Goal: Information Seeking & Learning: Check status

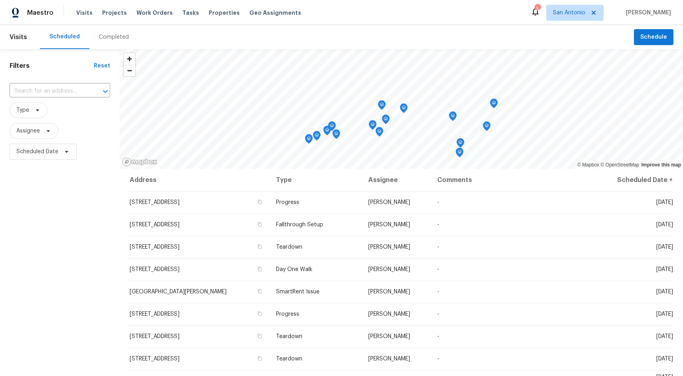
click at [73, 232] on div "Filters Reset ​ Type Assignee Scheduled Date" at bounding box center [60, 259] width 120 height 421
click at [224, 12] on span "Properties" at bounding box center [224, 13] width 31 height 8
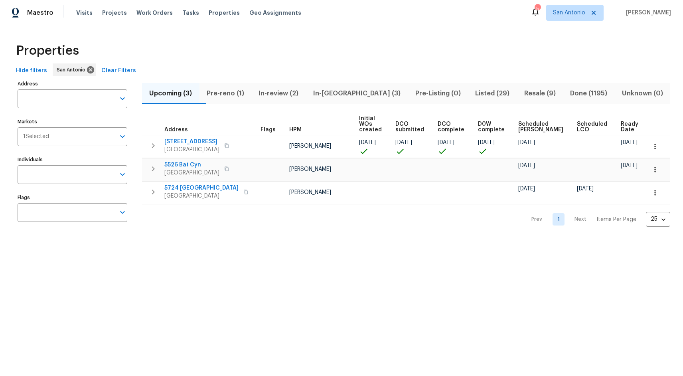
click at [300, 98] on span "In-review (2)" at bounding box center [278, 93] width 45 height 11
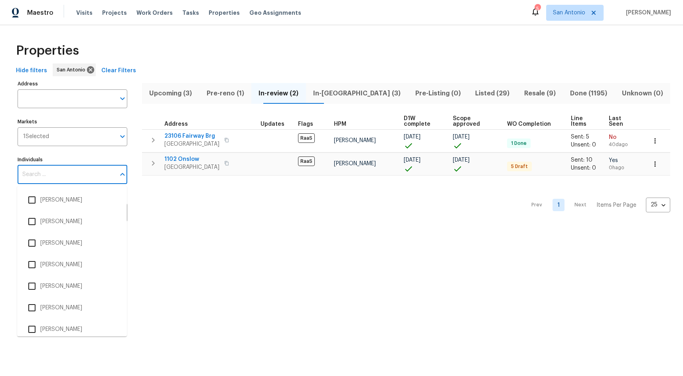
click at [64, 172] on input "Individuals" at bounding box center [67, 174] width 98 height 19
click at [209, 243] on html "Maestro Visits Projects Work Orders Tasks Properties Geo Assignments 5 San [PER…" at bounding box center [341, 121] width 683 height 243
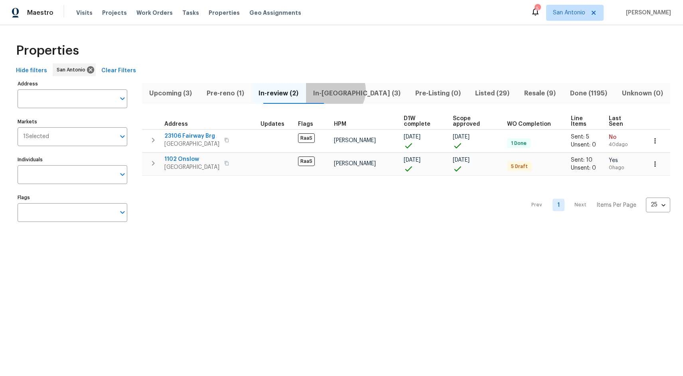
click at [352, 90] on span "In-[GEOGRAPHIC_DATA] (3)" at bounding box center [357, 93] width 93 height 11
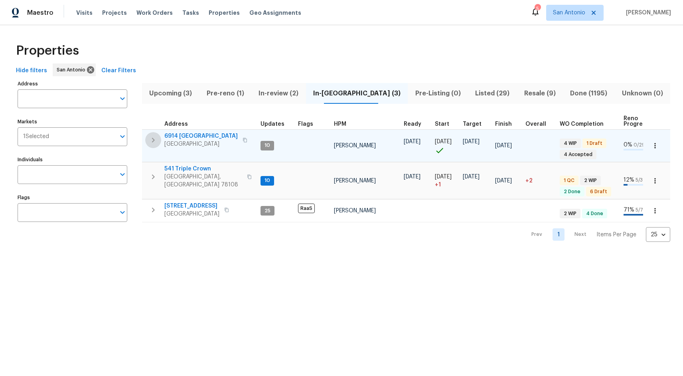
click at [153, 138] on icon "button" at bounding box center [153, 140] width 10 height 10
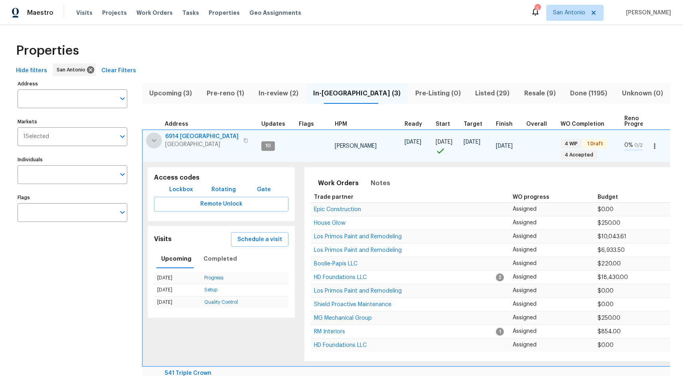
click at [148, 144] on button "button" at bounding box center [154, 140] width 16 height 16
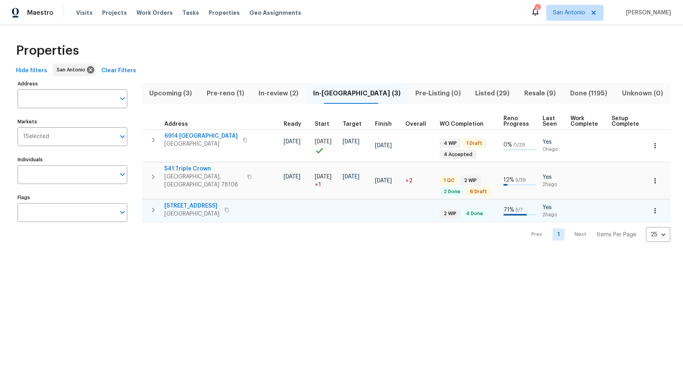
scroll to position [0, 159]
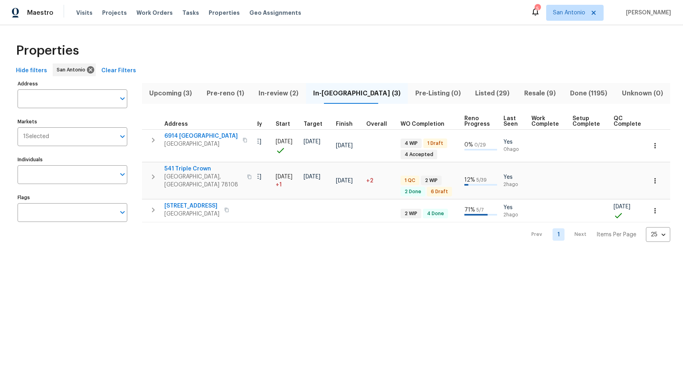
click at [512, 114] on th "Last Seen" at bounding box center [514, 121] width 28 height 16
click at [509, 116] on span "Last Seen" at bounding box center [511, 121] width 14 height 11
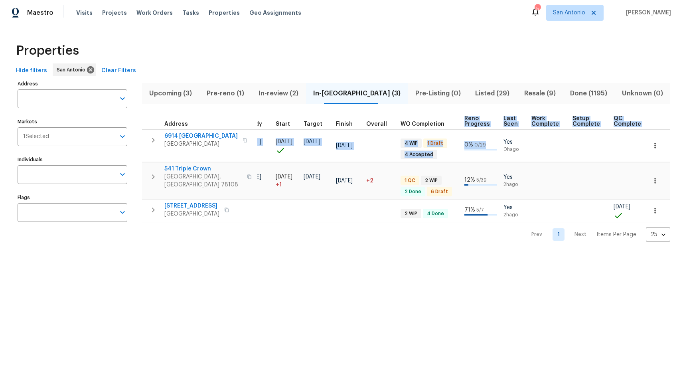
drag, startPoint x: 494, startPoint y: 150, endPoint x: 460, endPoint y: 115, distance: 49.1
click at [460, 115] on table "Address Updates Flags HPM Ready Start Target Finish Overall WO Completion Reno …" at bounding box center [331, 167] width 696 height 109
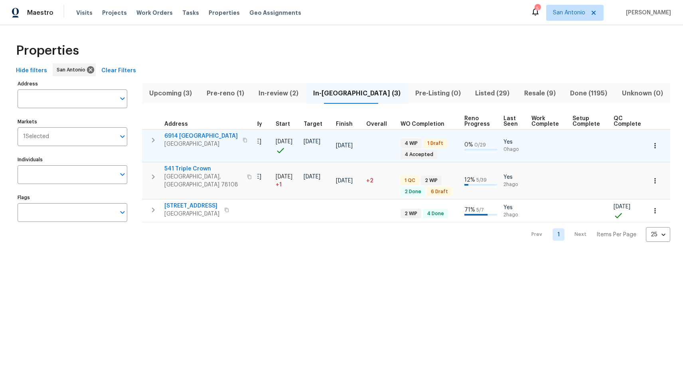
click at [453, 140] on td "4 WIP 1 Draft 4 Accepted" at bounding box center [429, 149] width 64 height 26
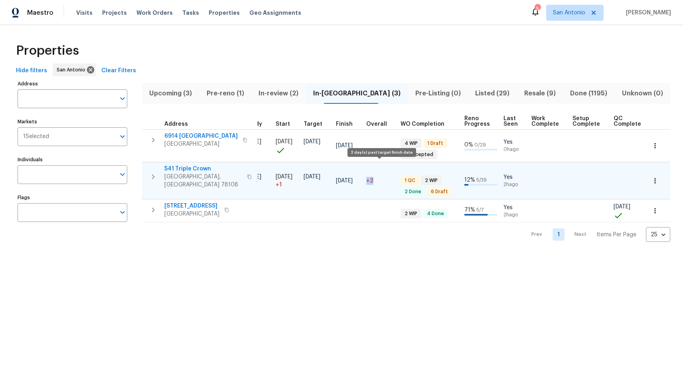
drag, startPoint x: 380, startPoint y: 177, endPoint x: 365, endPoint y: 178, distance: 14.8
click at [365, 178] on td "+2" at bounding box center [380, 180] width 34 height 37
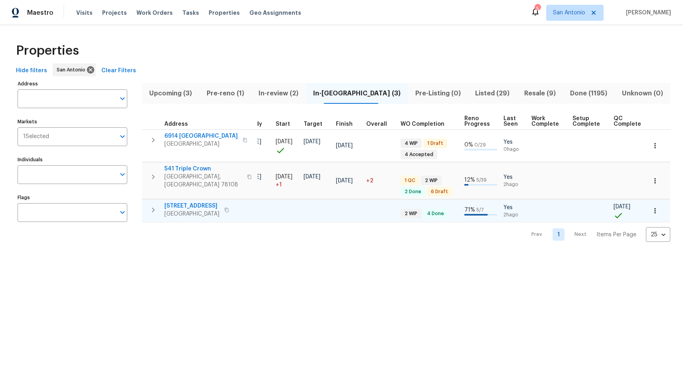
click at [377, 200] on td at bounding box center [380, 211] width 34 height 23
drag, startPoint x: 497, startPoint y: 212, endPoint x: 461, endPoint y: 212, distance: 35.9
click at [461, 212] on tr "[STREET_ADDRESS] 25 RaaS [PERSON_NAME] 2 WIP 4 Done 71 % 5 / 7 Yes 2h ago [DATE]" at bounding box center [331, 211] width 696 height 23
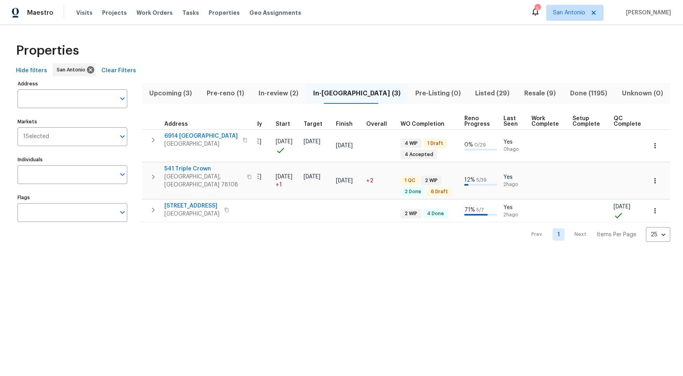
click at [469, 255] on html "Maestro Visits Projects Work Orders Tasks Properties Geo Assignments 5 San [PER…" at bounding box center [341, 127] width 683 height 255
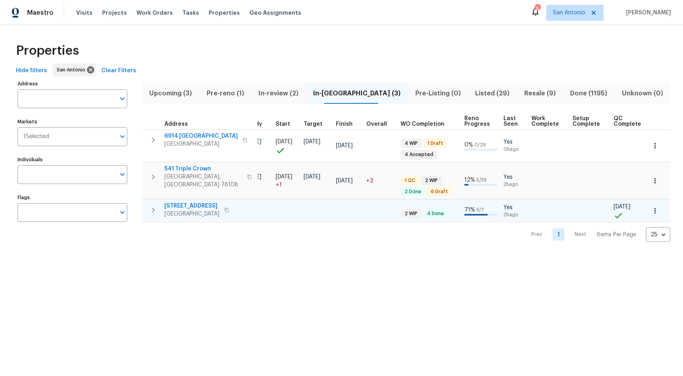
click at [447, 209] on td "2 WIP 4 Done" at bounding box center [429, 213] width 64 height 14
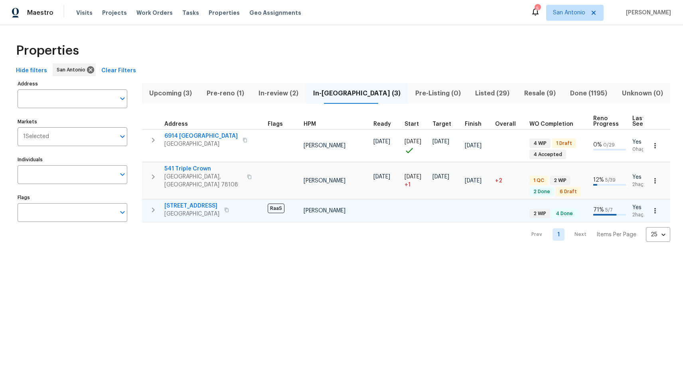
scroll to position [0, 0]
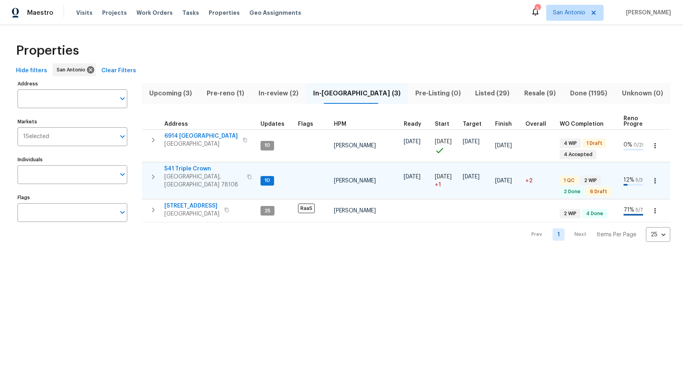
click at [154, 174] on icon "button" at bounding box center [153, 176] width 3 height 5
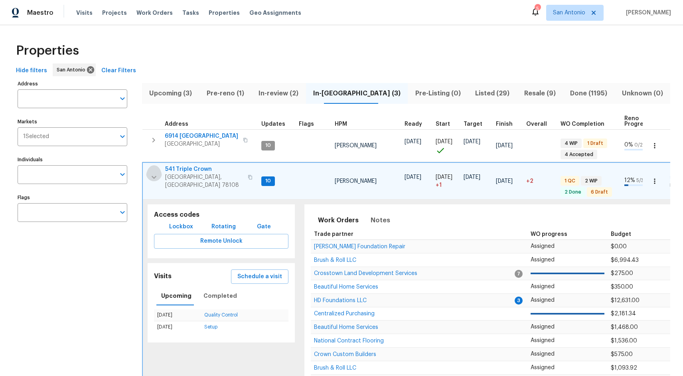
click at [153, 172] on icon "button" at bounding box center [154, 177] width 10 height 10
